Goal: Transaction & Acquisition: Purchase product/service

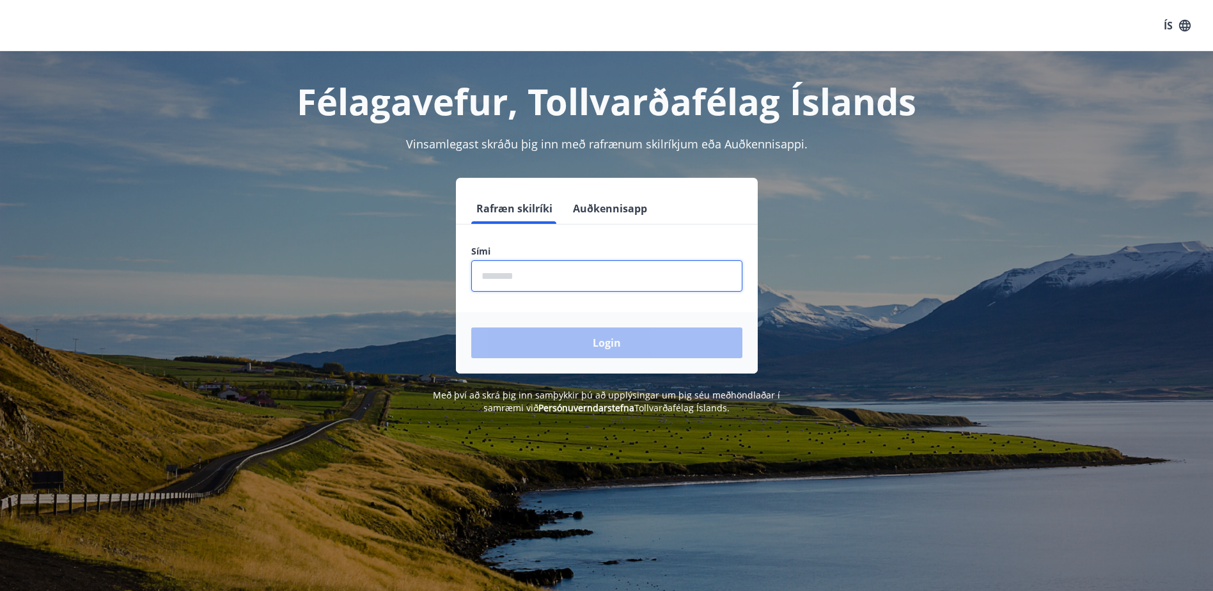
click at [651, 271] on input "phone" at bounding box center [606, 275] width 271 height 31
type input "********"
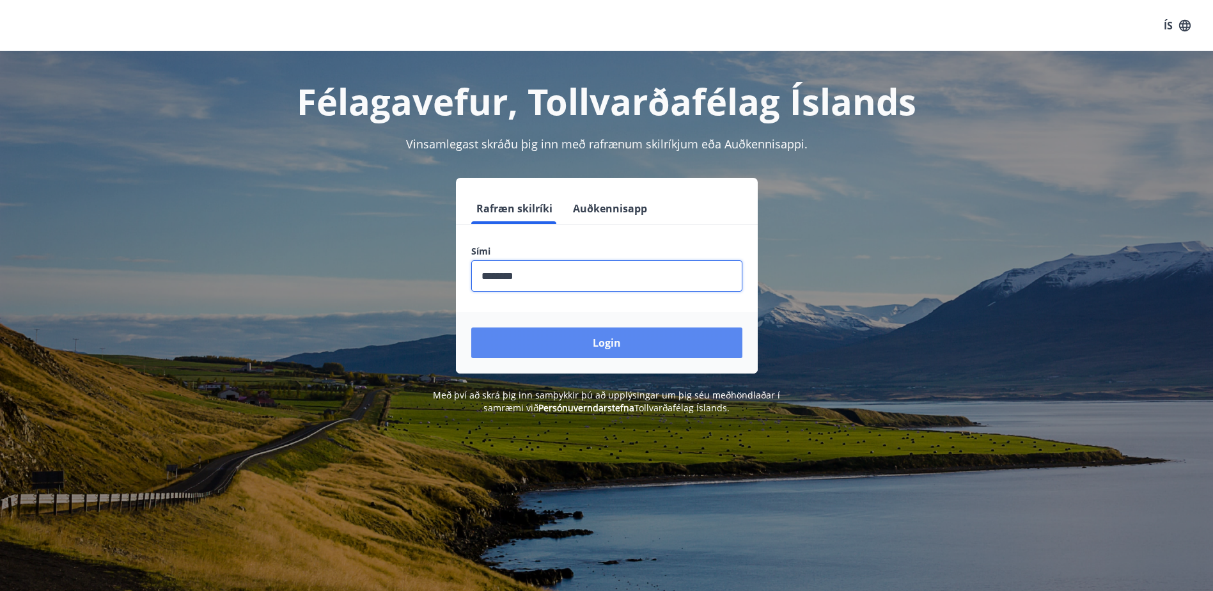
click at [616, 348] on button "Login" at bounding box center [606, 342] width 271 height 31
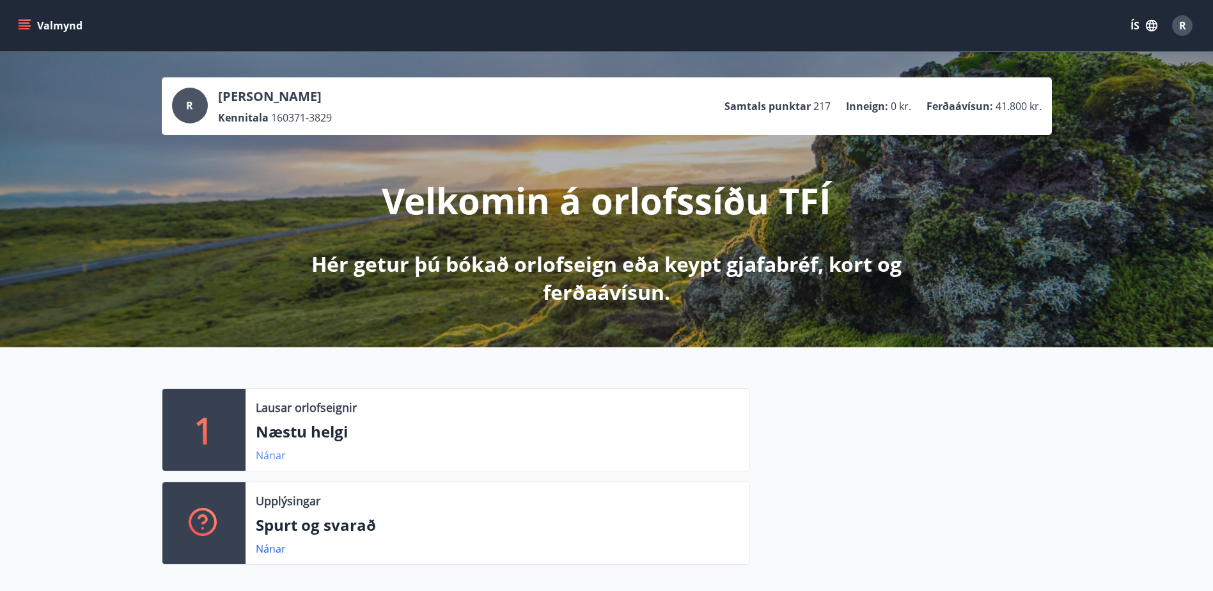
click at [268, 451] on link "Nánar" at bounding box center [271, 455] width 30 height 14
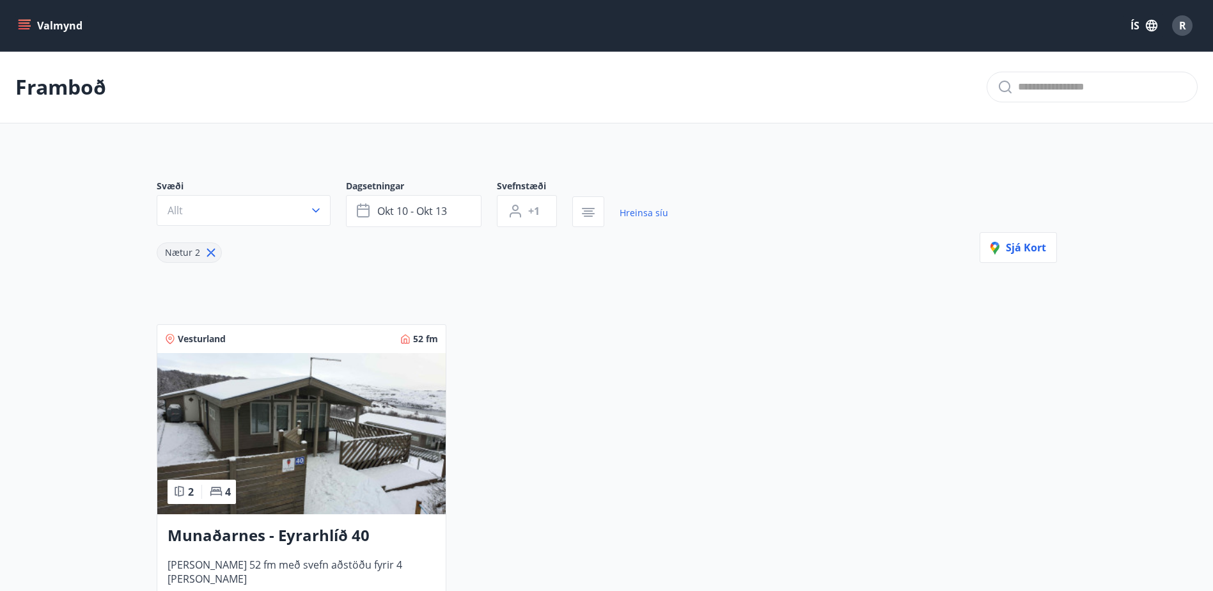
click at [30, 27] on icon "menu" at bounding box center [24, 25] width 13 height 13
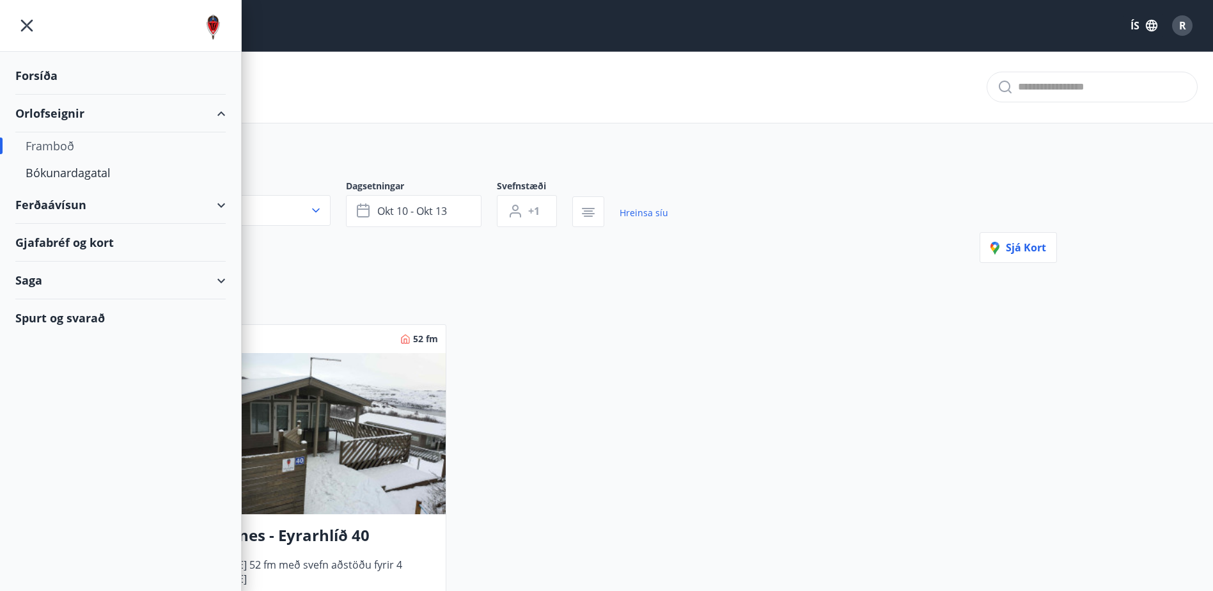
click at [63, 200] on div "Ferðaávísun" at bounding box center [120, 205] width 210 height 38
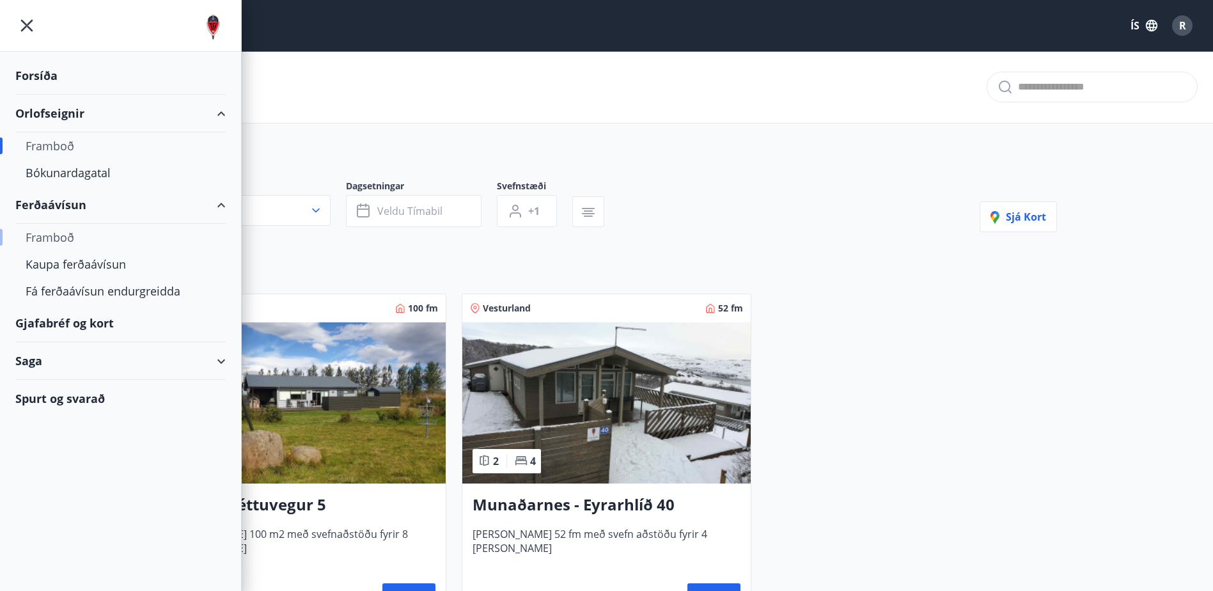
click at [56, 235] on div "Framboð" at bounding box center [121, 237] width 190 height 27
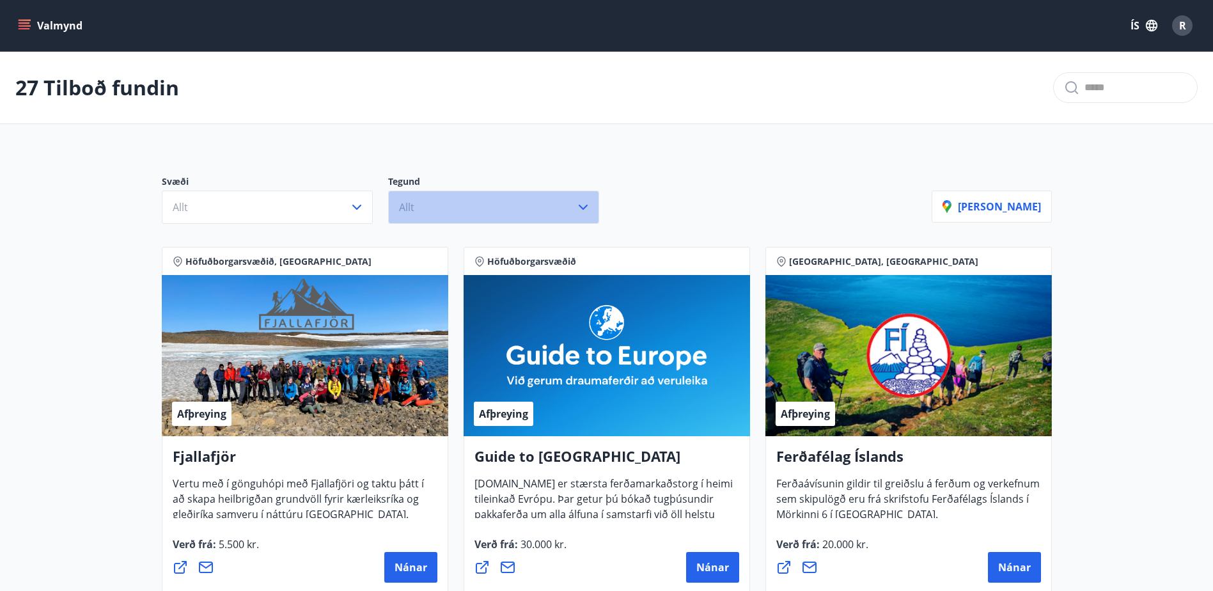
click at [500, 206] on button "Allt" at bounding box center [493, 206] width 211 height 33
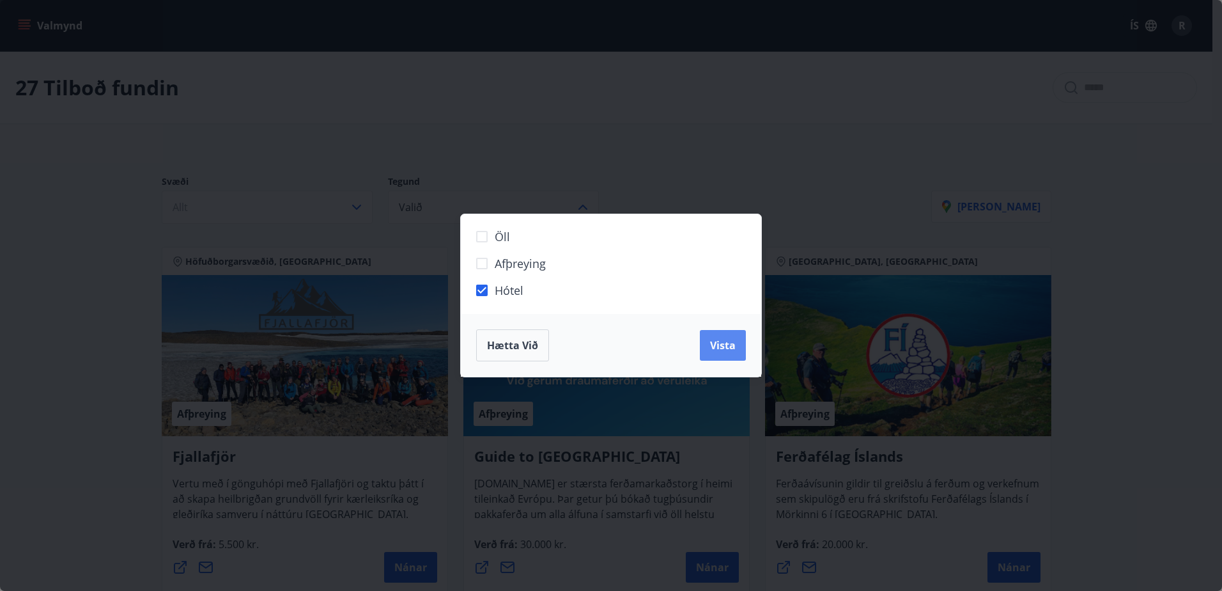
click at [724, 339] on span "Vista" at bounding box center [723, 345] width 26 height 14
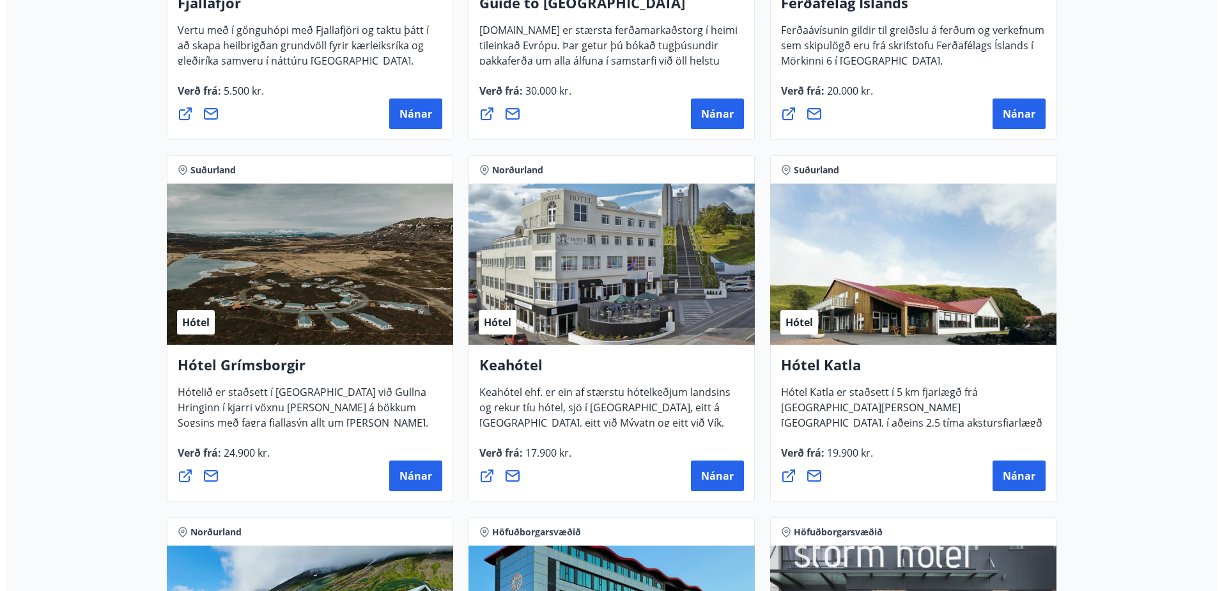
scroll to position [511, 0]
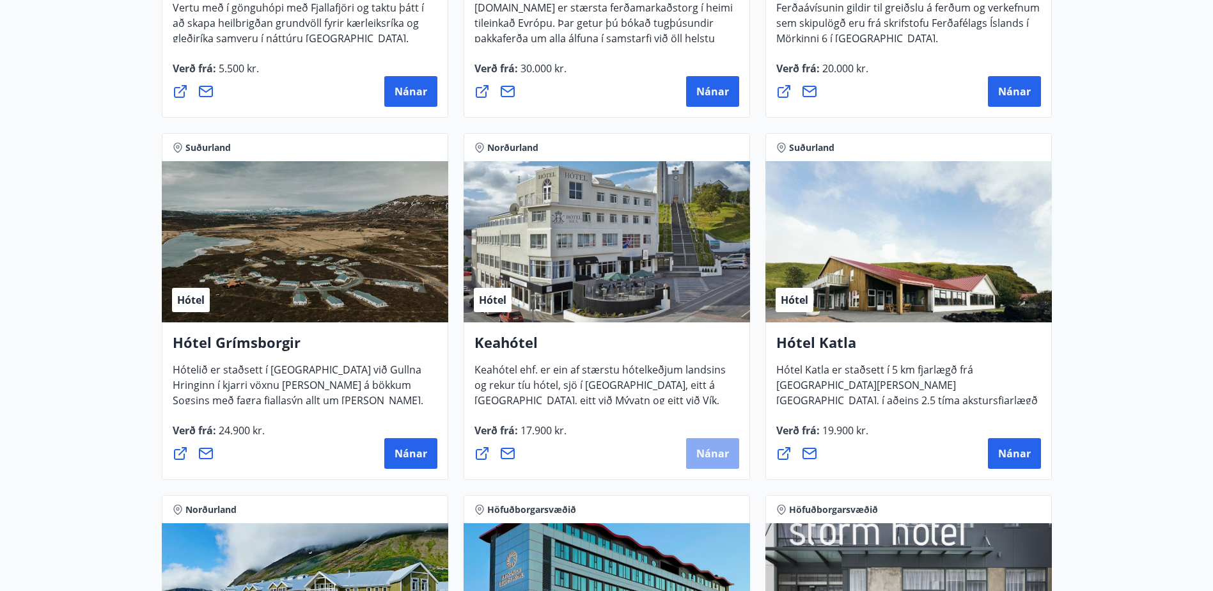
click at [708, 449] on span "Nánar" at bounding box center [712, 453] width 33 height 14
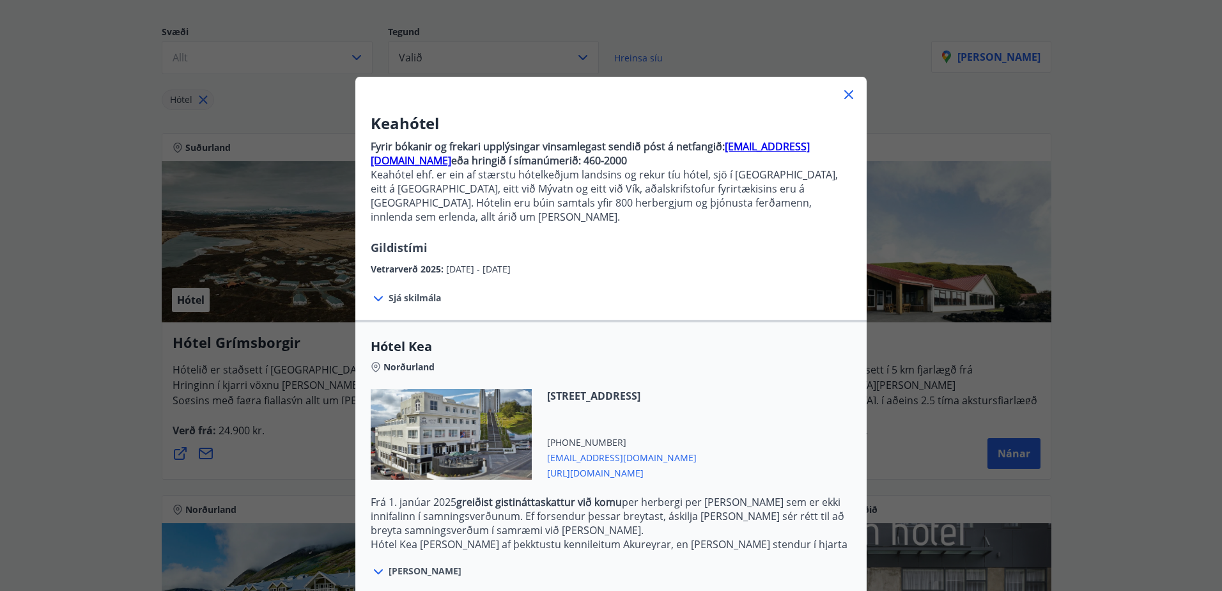
scroll to position [128, 0]
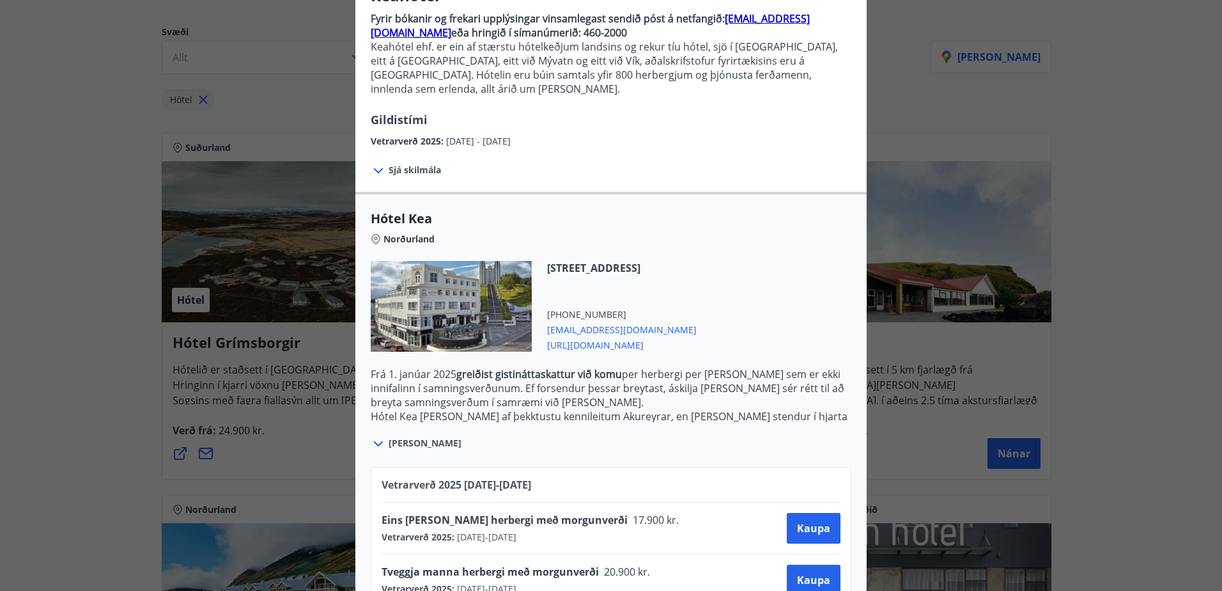
click at [377, 436] on icon at bounding box center [378, 443] width 15 height 15
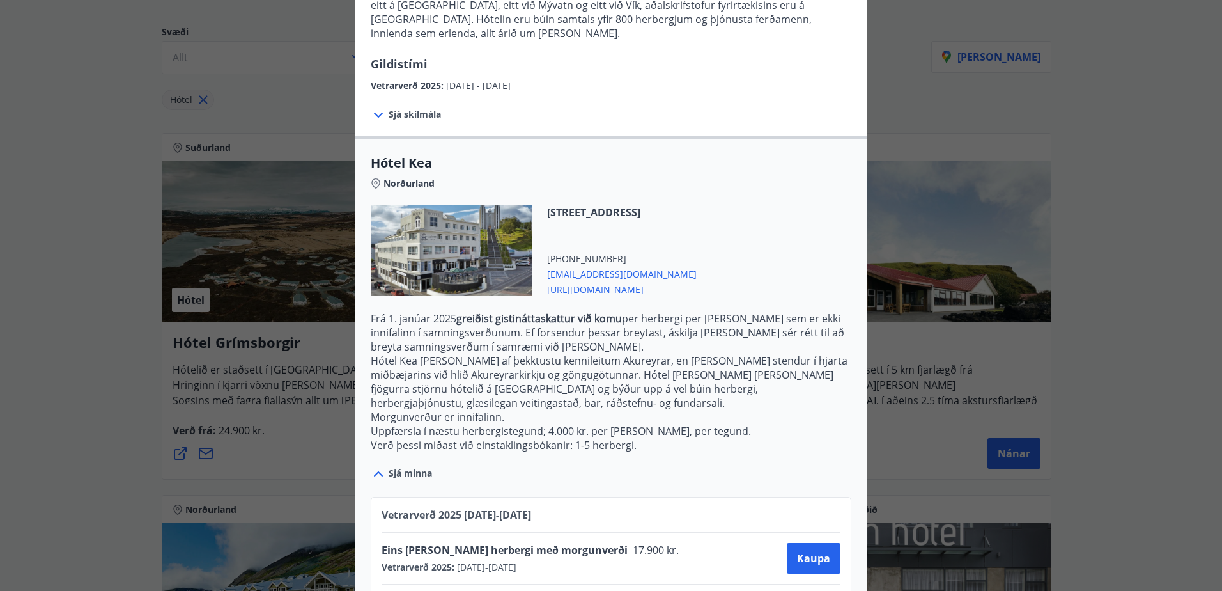
scroll to position [162, 0]
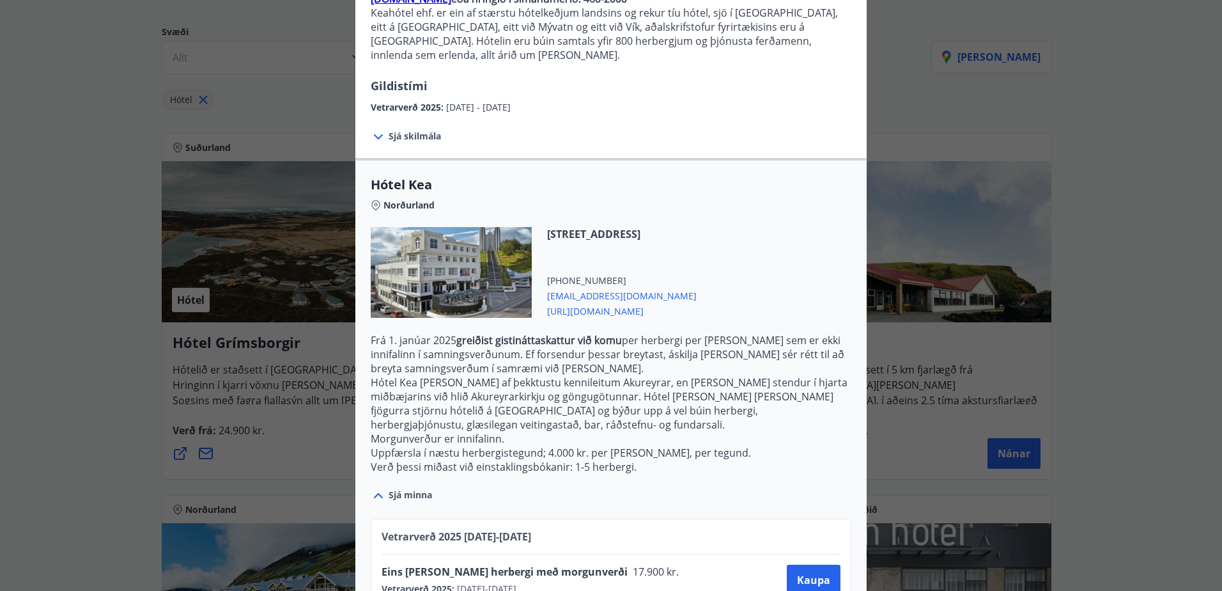
click at [616, 302] on span "[URL][DOMAIN_NAME]" at bounding box center [622, 309] width 150 height 15
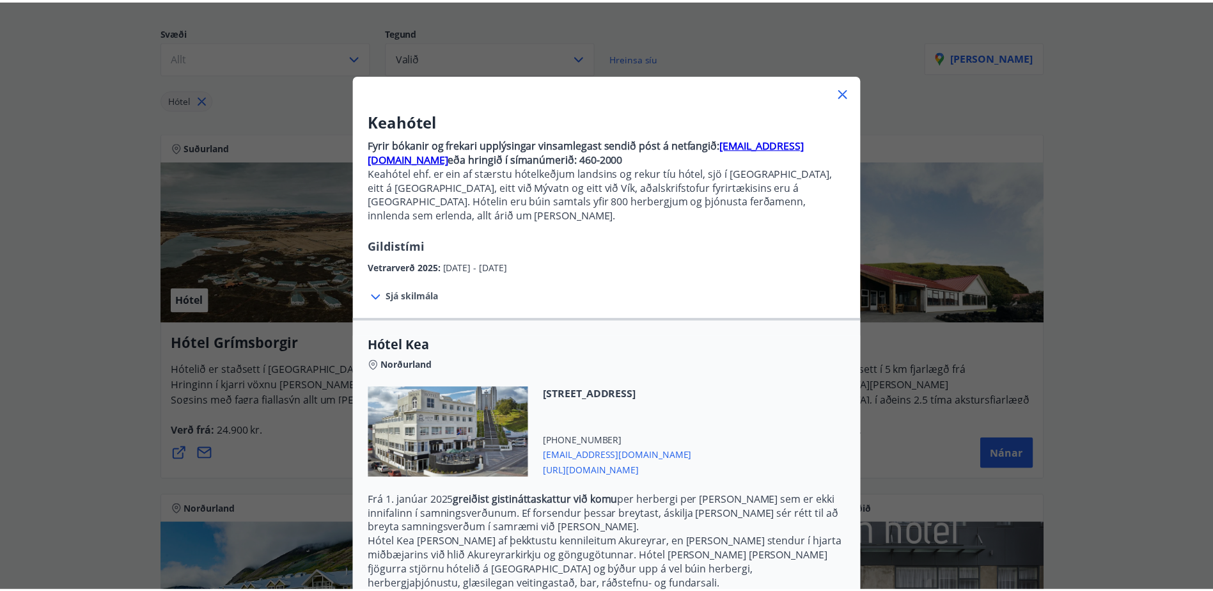
scroll to position [0, 0]
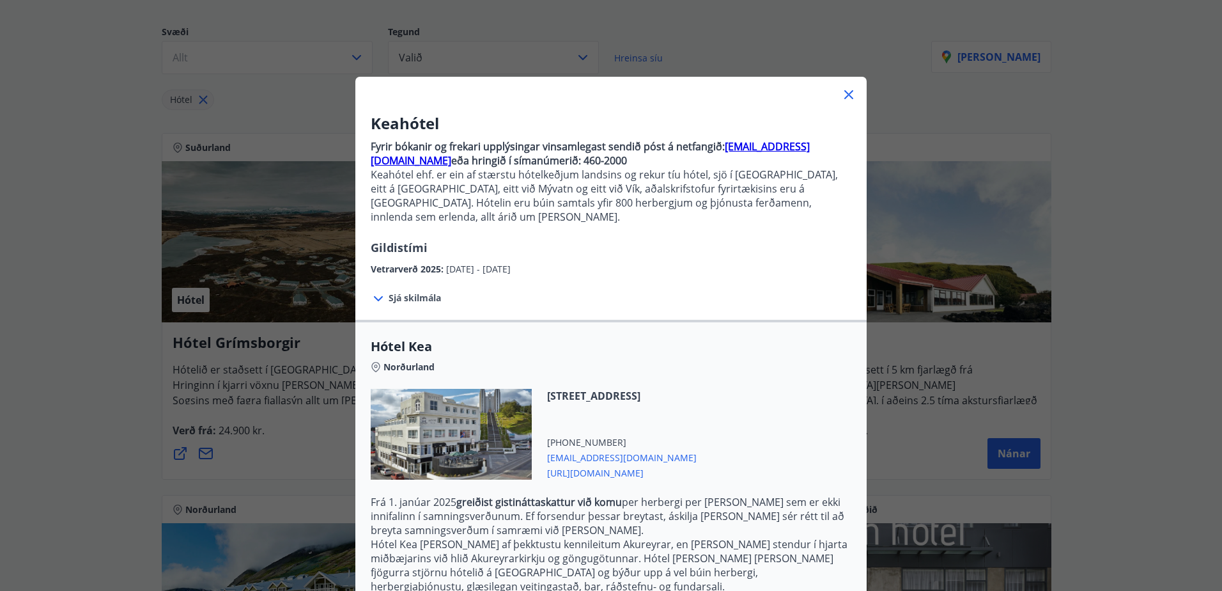
click at [845, 90] on icon at bounding box center [848, 94] width 15 height 15
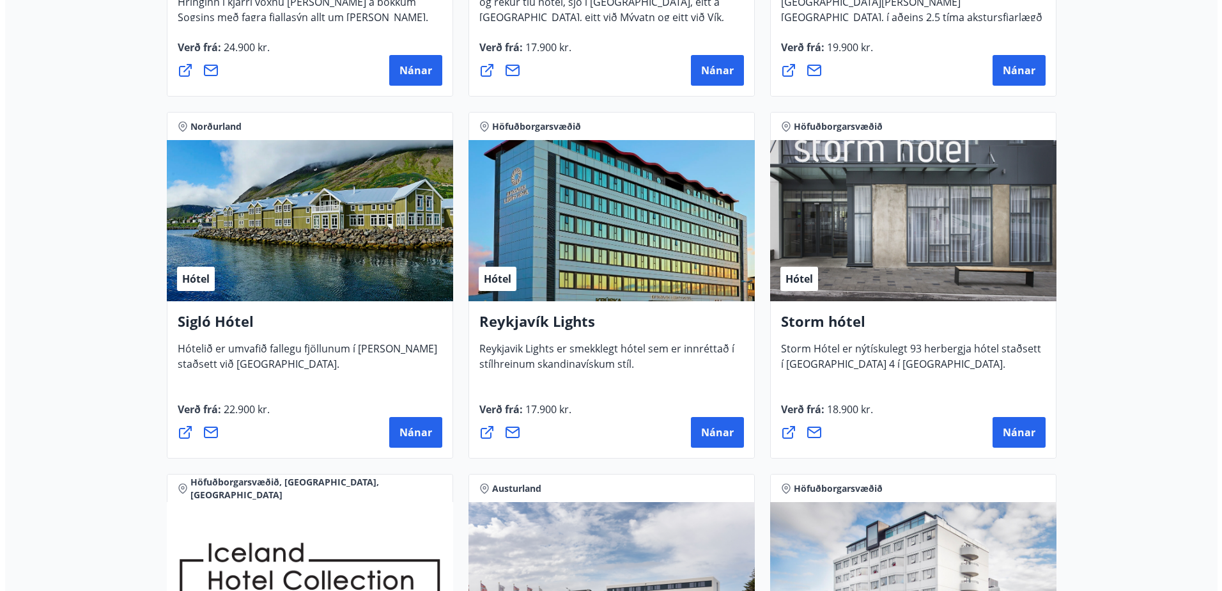
scroll to position [533, 0]
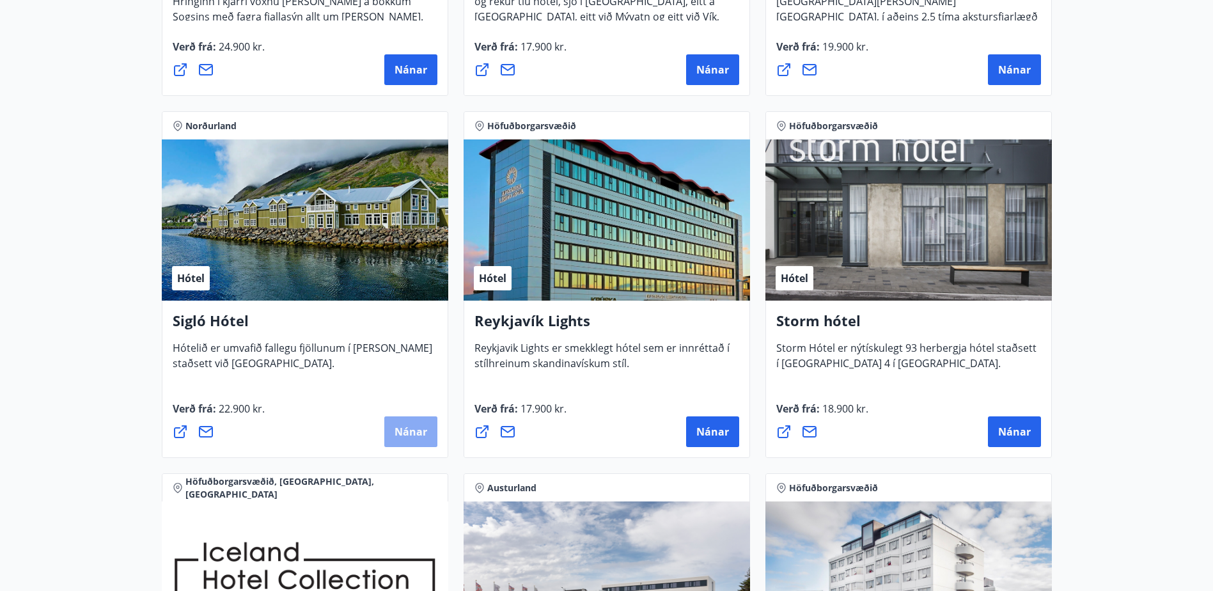
click at [417, 428] on span "Nánar" at bounding box center [410, 431] width 33 height 14
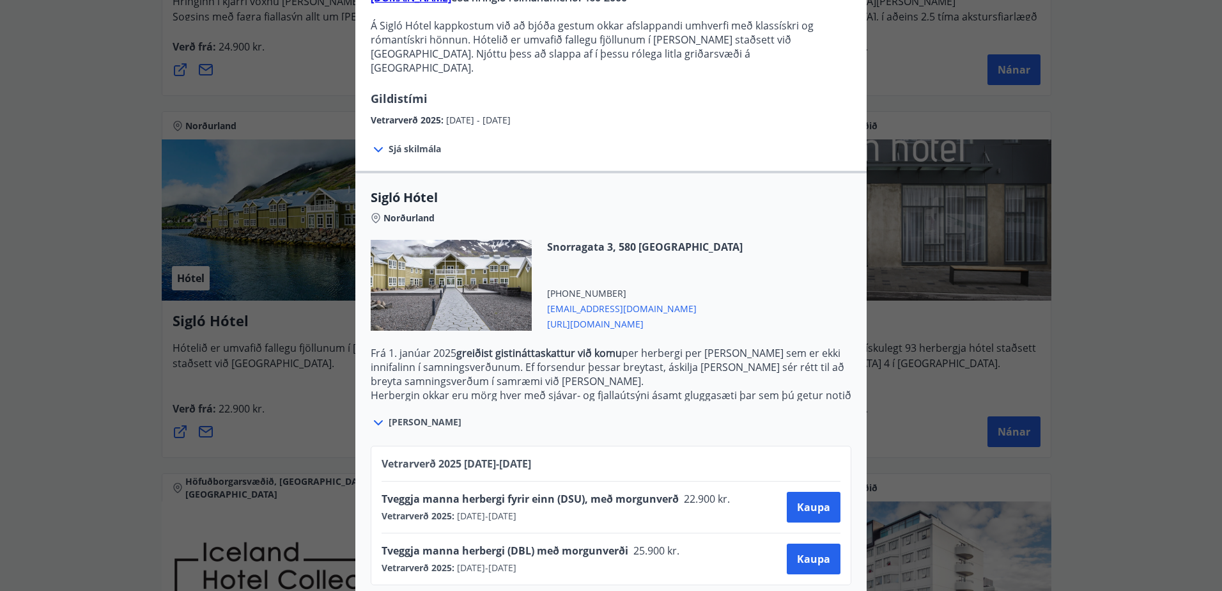
scroll to position [168, 0]
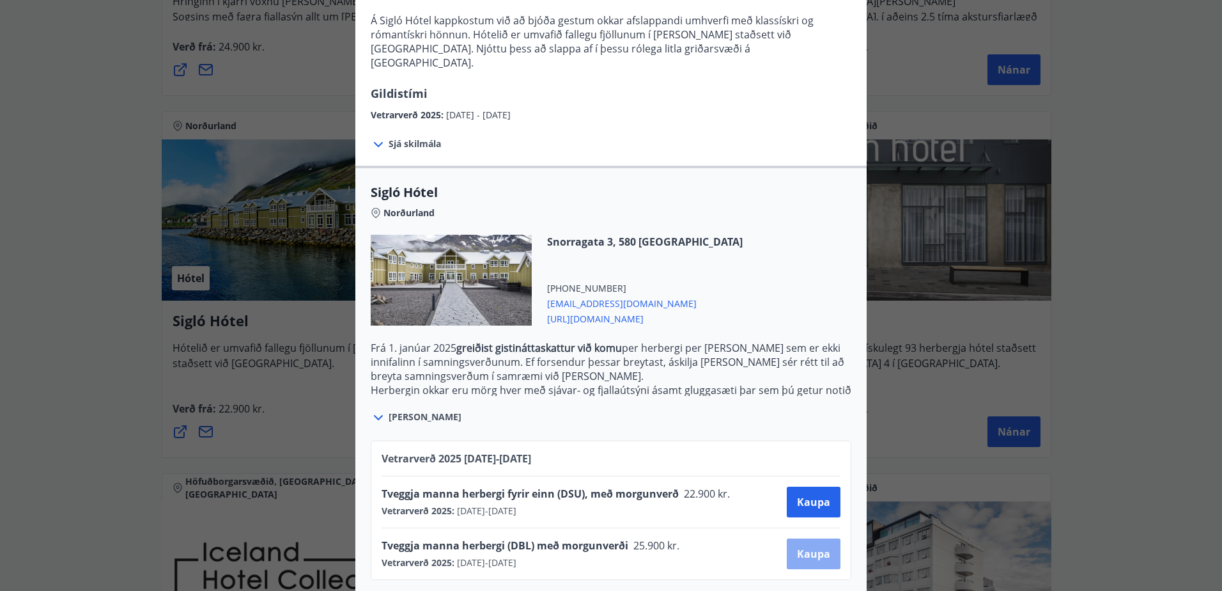
click at [807, 547] on span "Kaupa" at bounding box center [813, 554] width 33 height 14
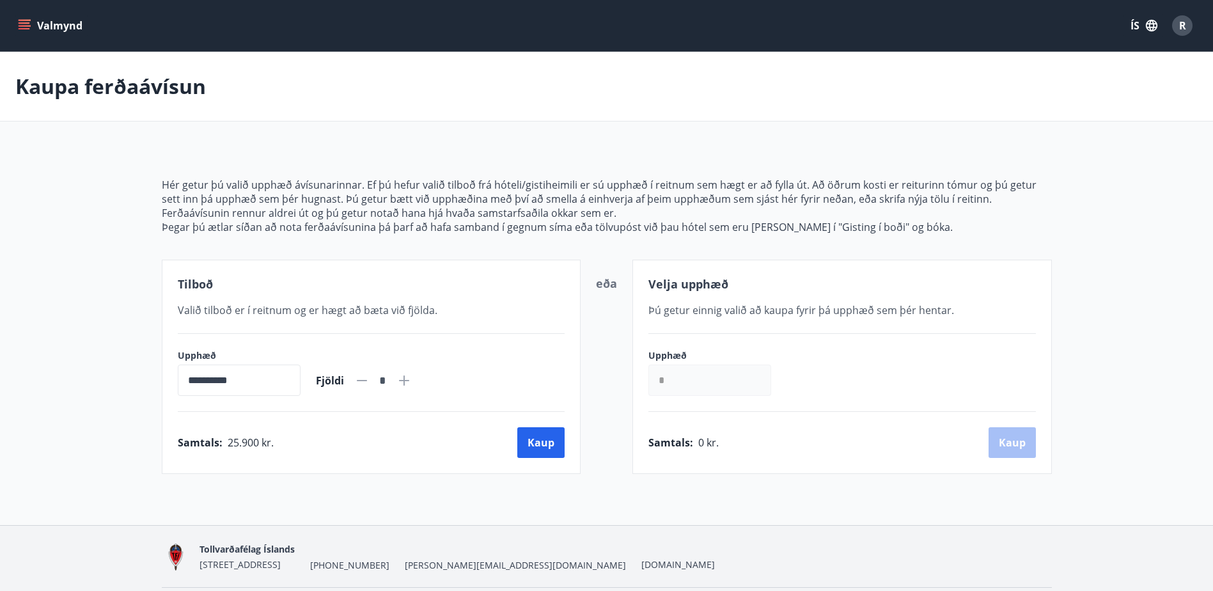
click at [33, 21] on button "Valmynd" at bounding box center [51, 25] width 72 height 23
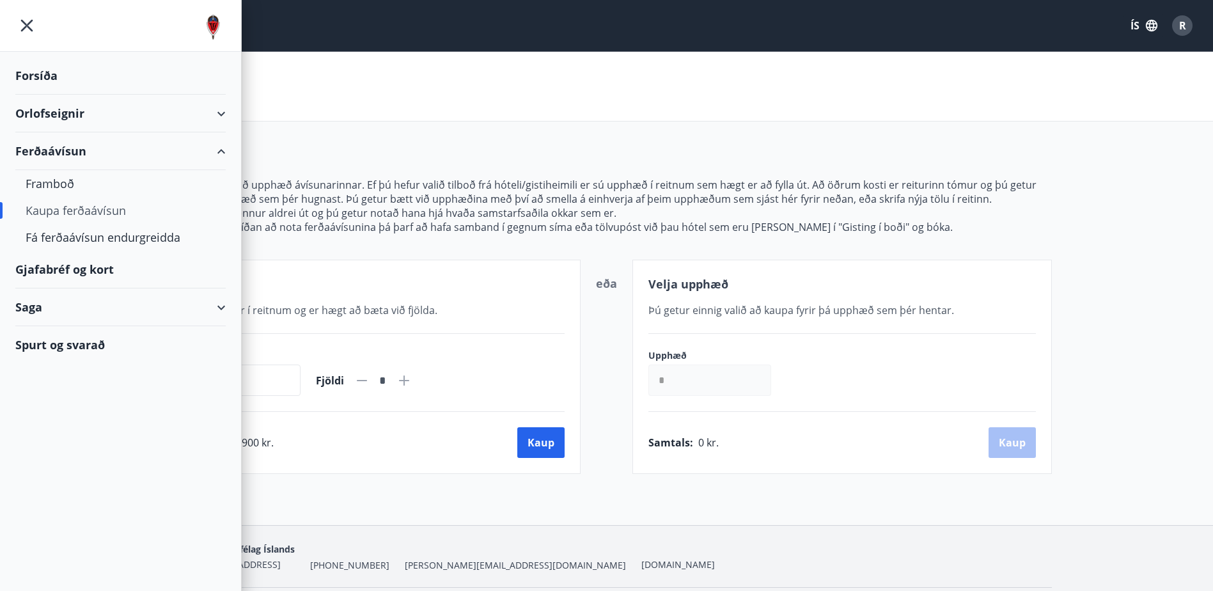
click at [43, 105] on div "Orlofseignir" at bounding box center [120, 114] width 210 height 38
type input "*****"
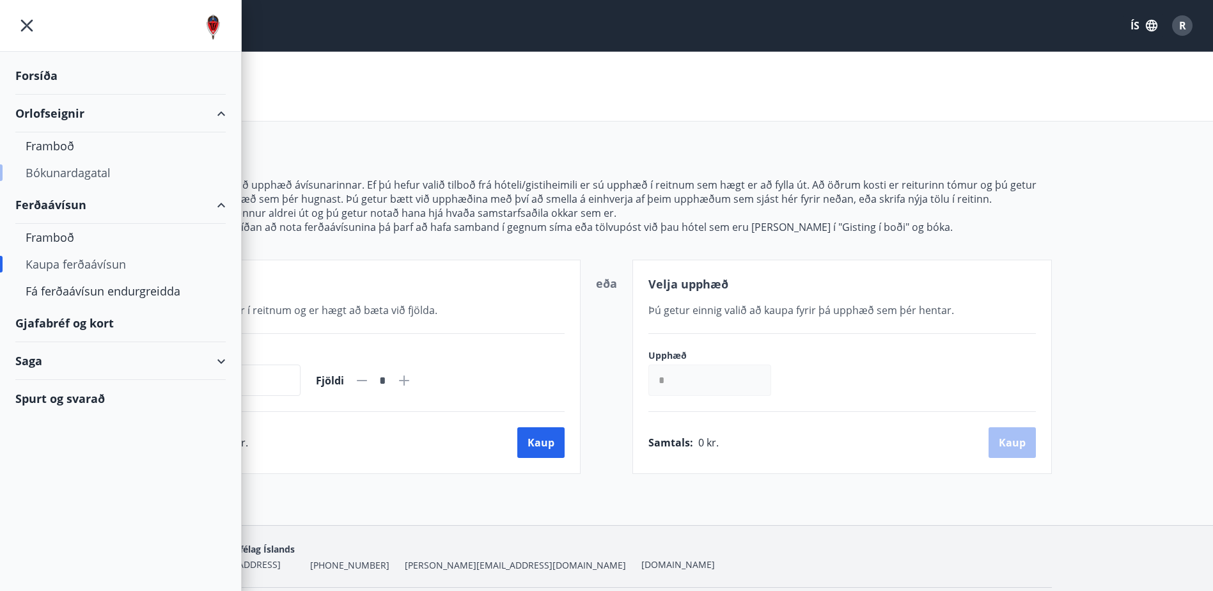
click at [56, 169] on div "Bókunardagatal" at bounding box center [121, 172] width 190 height 27
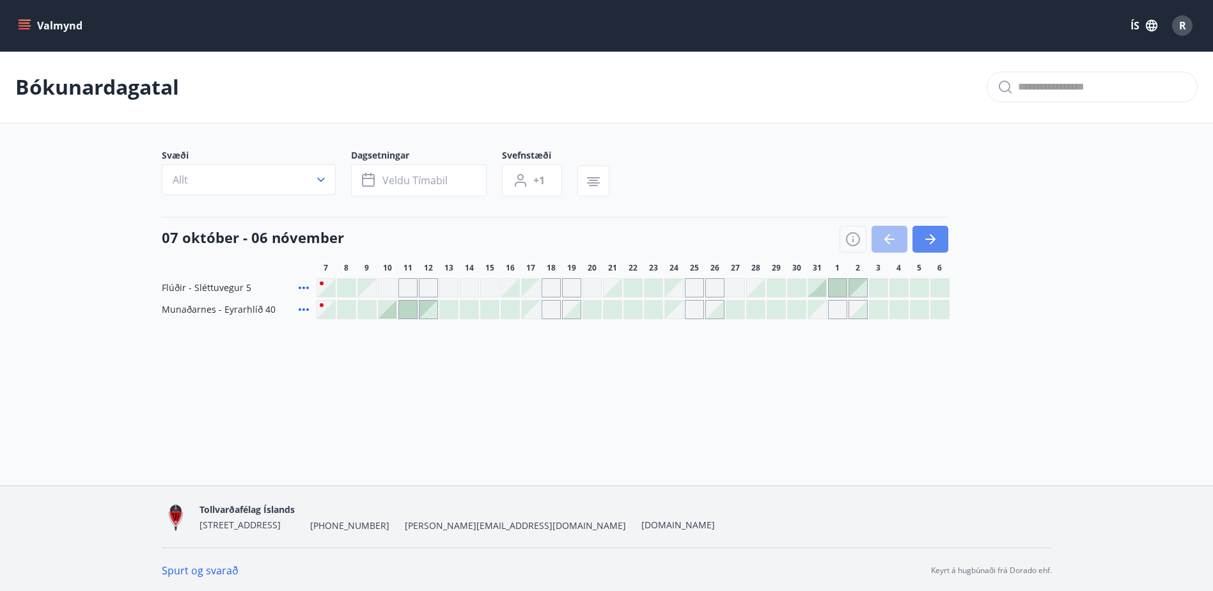
click at [936, 240] on icon "button" at bounding box center [929, 238] width 15 height 15
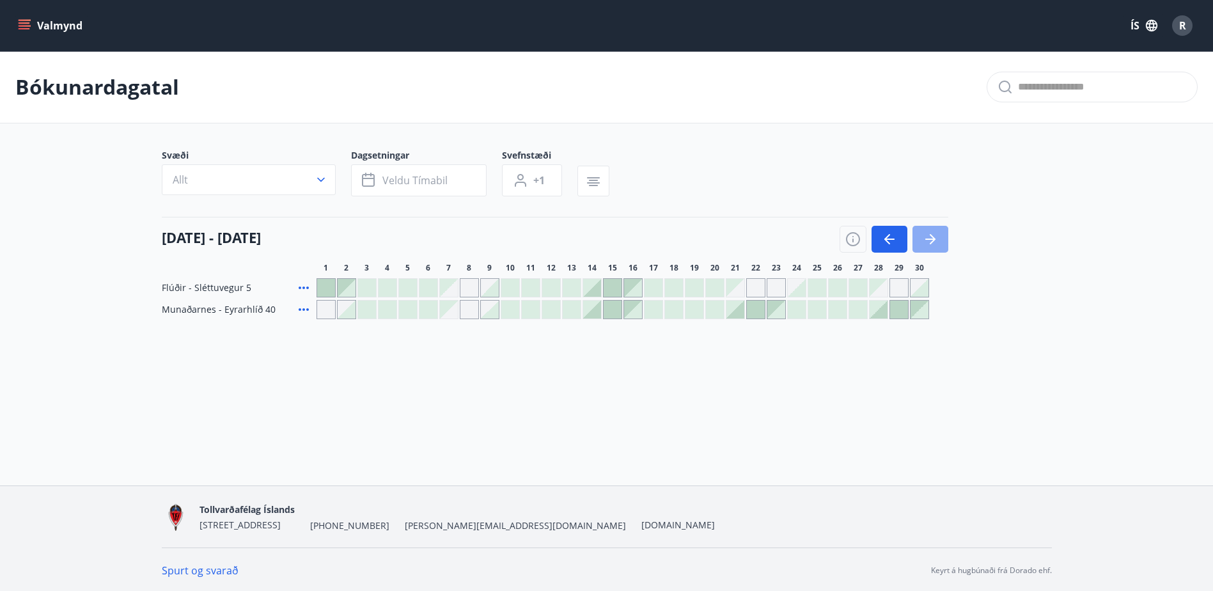
click at [936, 240] on icon "button" at bounding box center [929, 238] width 15 height 15
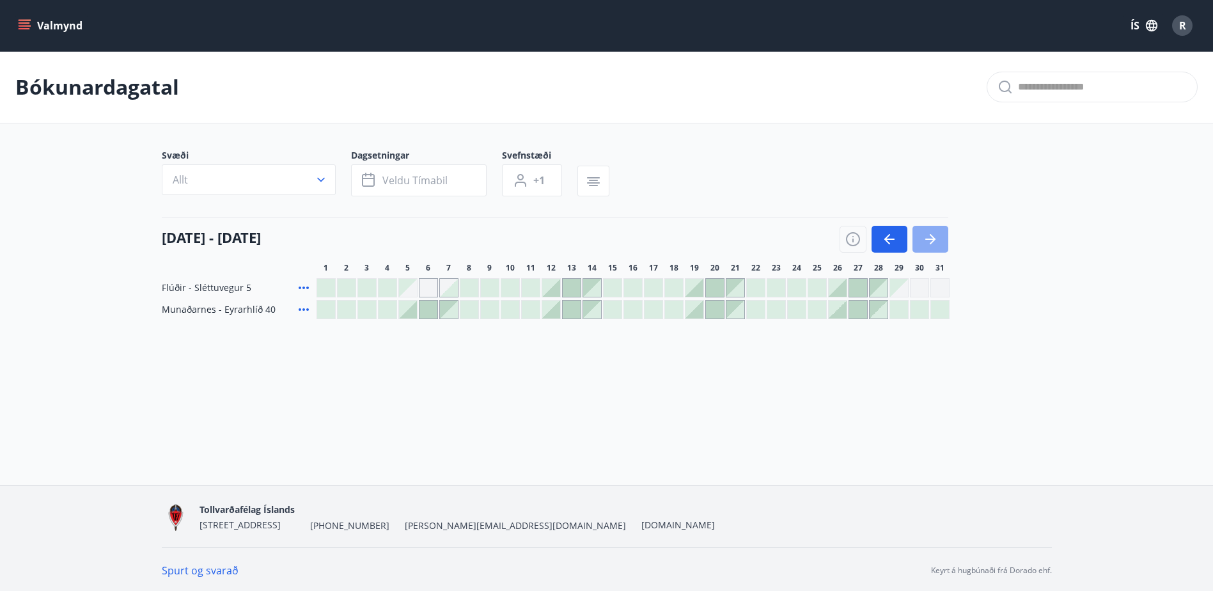
click at [936, 240] on icon "button" at bounding box center [929, 238] width 15 height 15
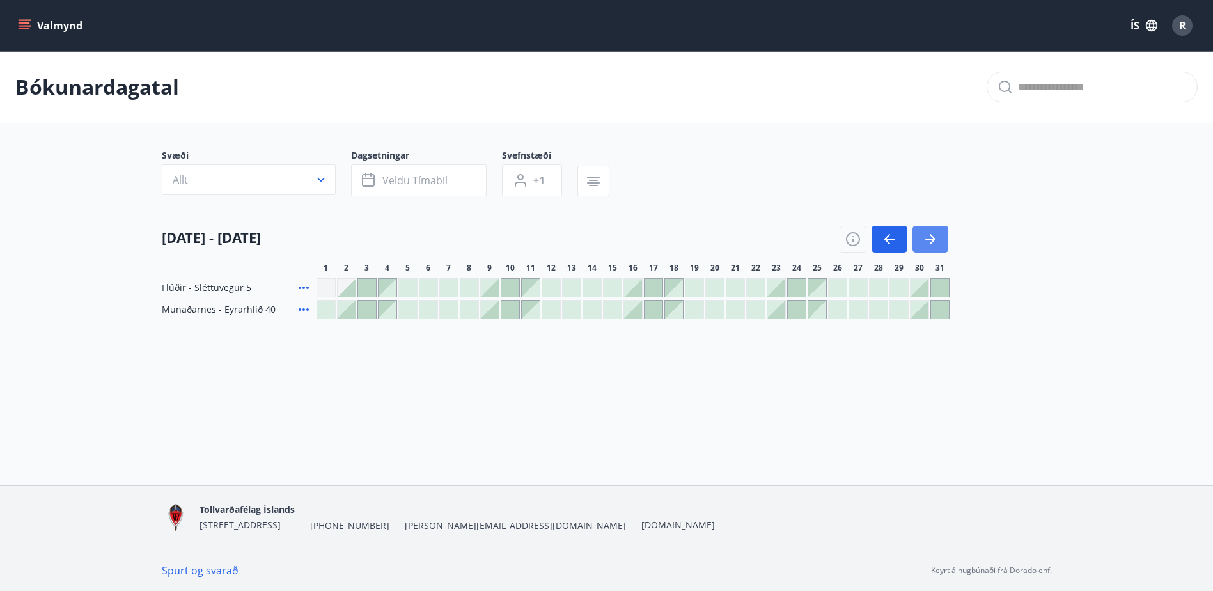
click at [936, 240] on icon "button" at bounding box center [929, 238] width 15 height 15
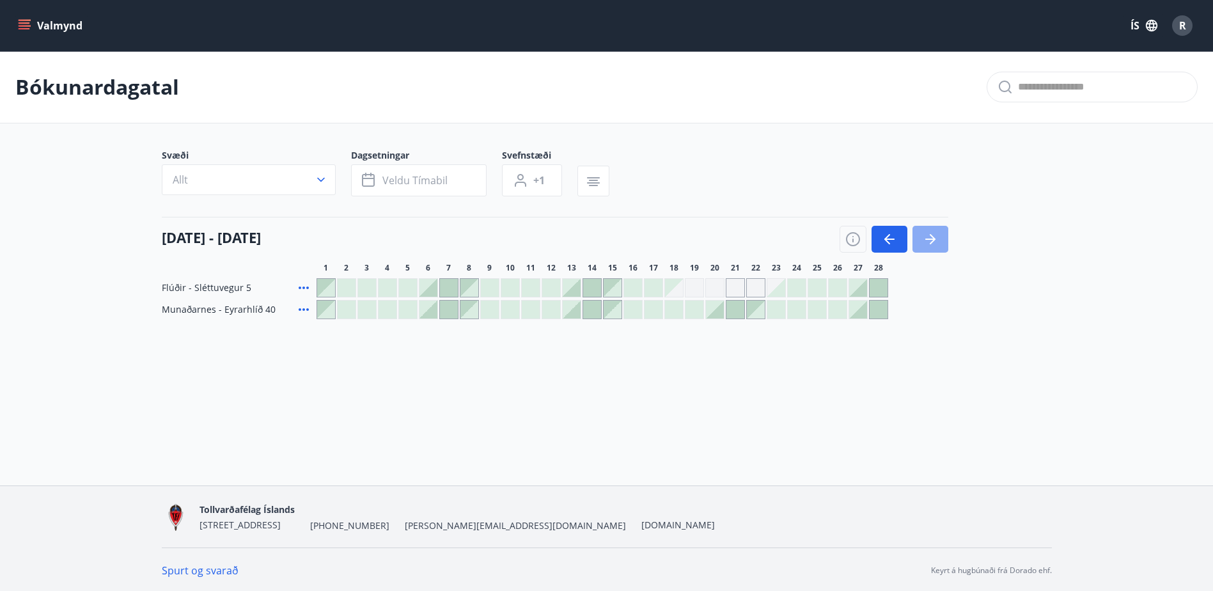
click at [936, 240] on icon "button" at bounding box center [929, 238] width 15 height 15
click at [936, 238] on icon "button" at bounding box center [929, 238] width 15 height 15
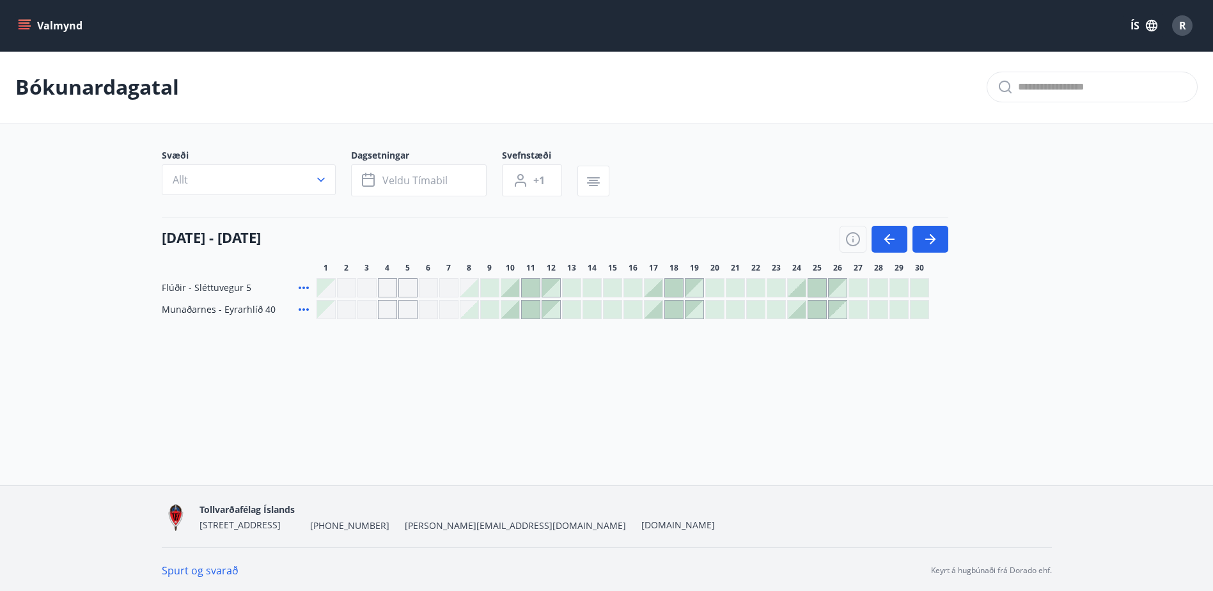
click at [530, 284] on div at bounding box center [531, 288] width 18 height 18
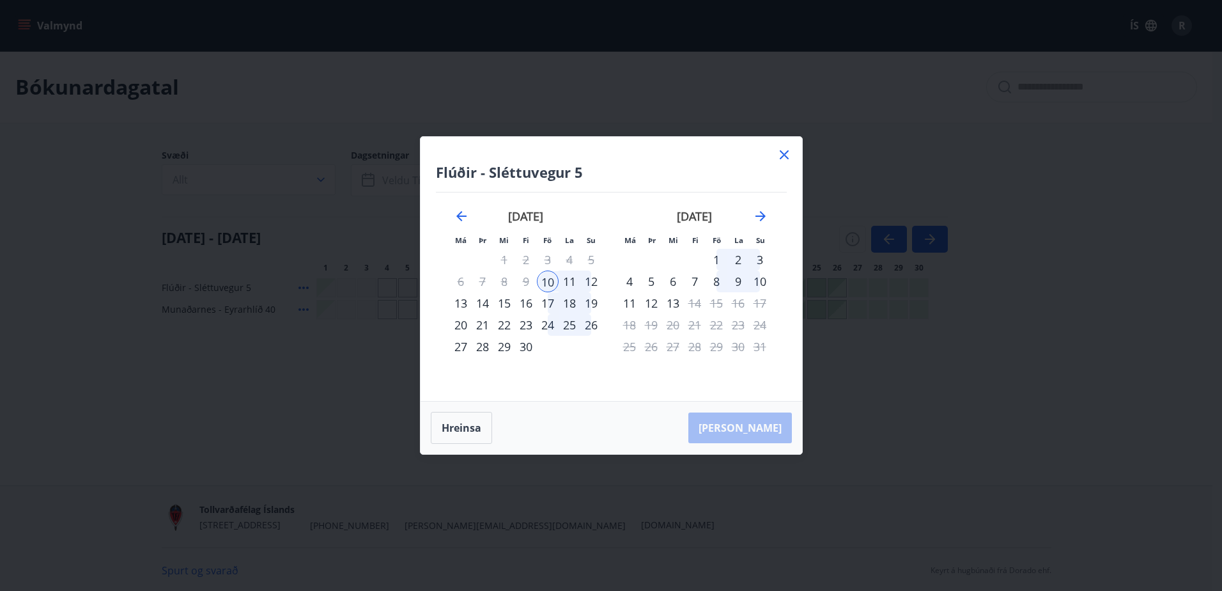
click at [591, 277] on div "12" at bounding box center [591, 281] width 22 height 22
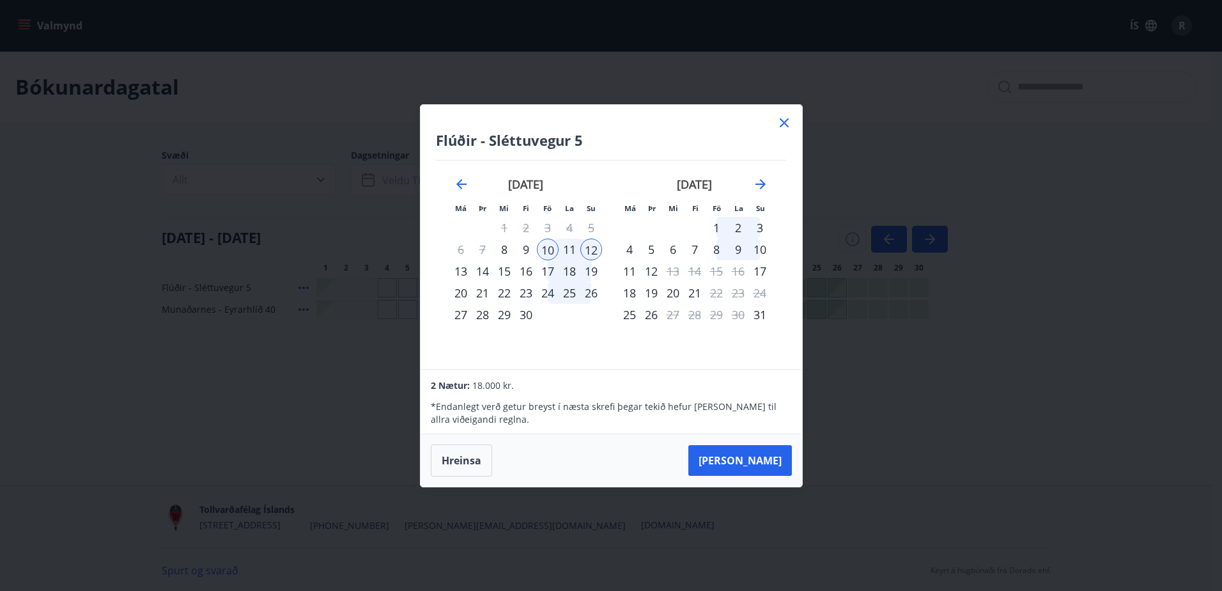
click at [545, 275] on div "17" at bounding box center [548, 271] width 22 height 22
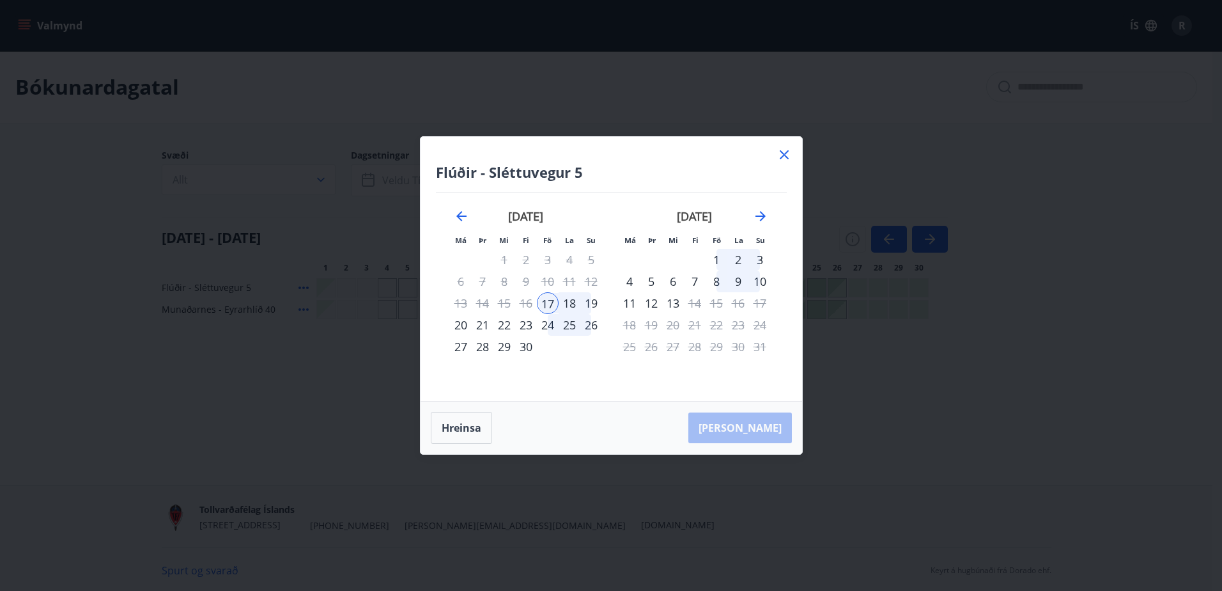
click at [593, 299] on div "19" at bounding box center [591, 303] width 22 height 22
